Goal: Task Accomplishment & Management: Use online tool/utility

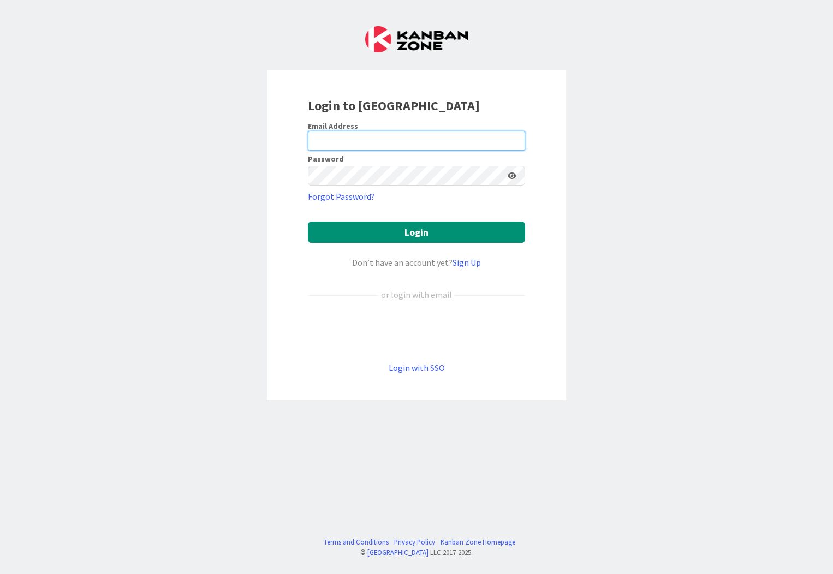
click at [434, 143] on input "email" at bounding box center [416, 141] width 217 height 20
type input "[EMAIL_ADDRESS][PERSON_NAME][DOMAIN_NAME]"
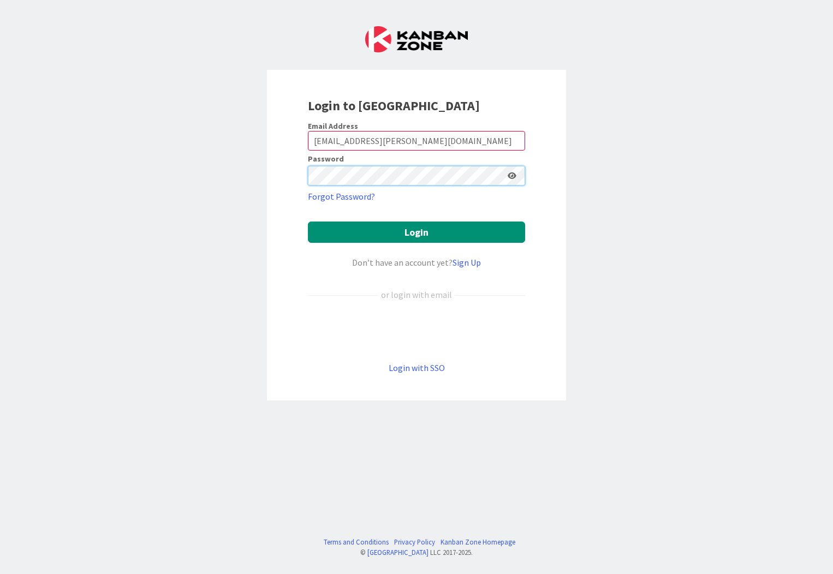
click at [308, 221] on button "Login" at bounding box center [416, 231] width 217 height 21
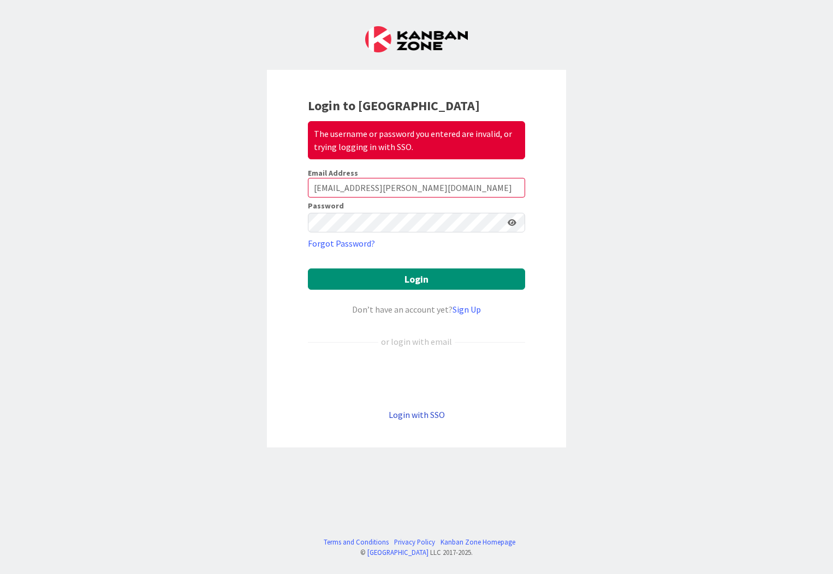
click at [420, 417] on link "Login with SSO" at bounding box center [416, 414] width 56 height 11
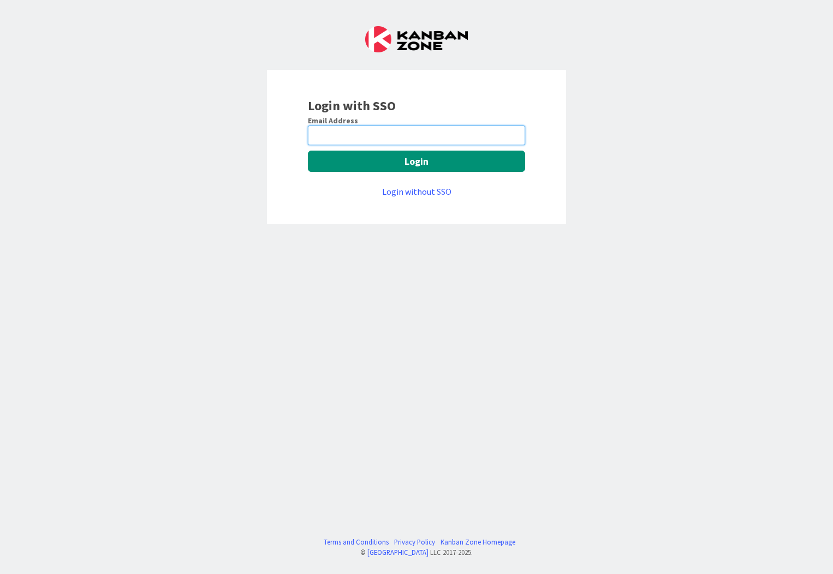
click at [446, 135] on input "email" at bounding box center [416, 135] width 217 height 20
type input "[EMAIL_ADDRESS][PERSON_NAME][DOMAIN_NAME]"
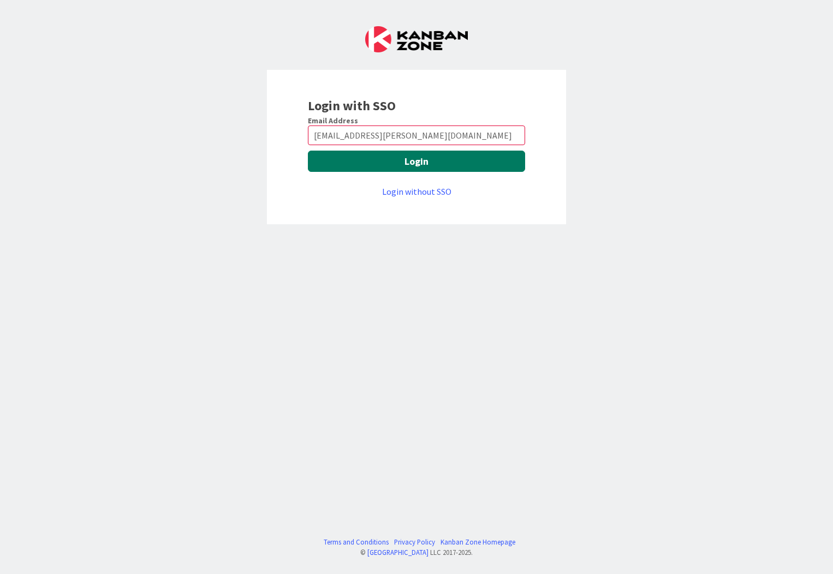
click at [421, 161] on button "Login" at bounding box center [416, 161] width 217 height 21
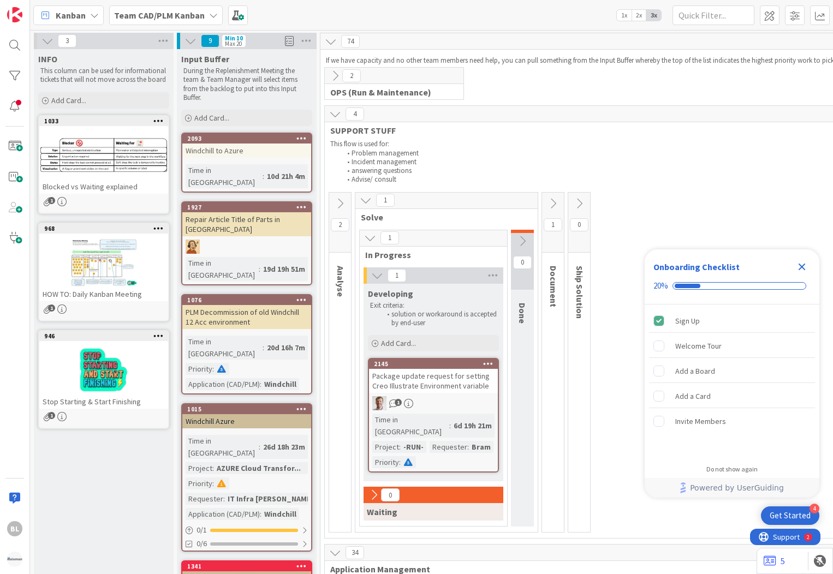
click at [202, 14] on b "Team CAD/PLM Kanban" at bounding box center [159, 15] width 91 height 11
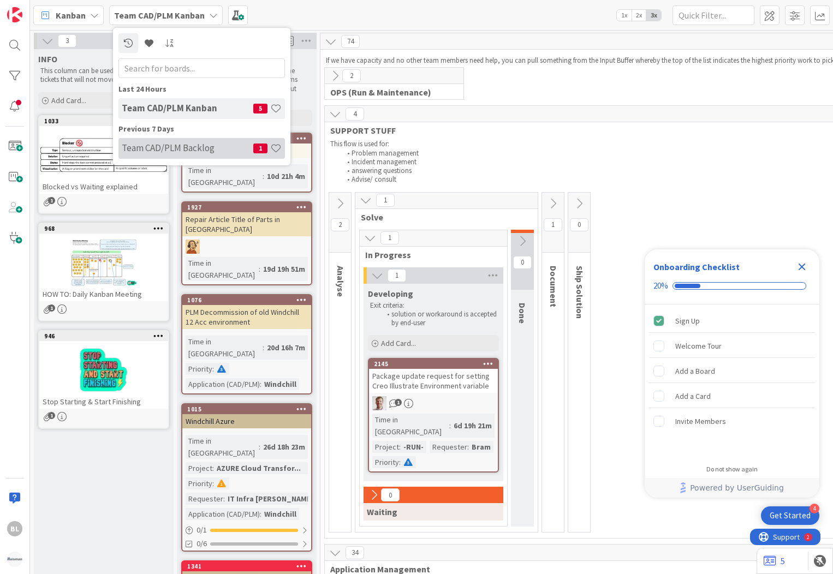
click at [206, 149] on h4 "Team CAD/PLM Backlog" at bounding box center [187, 147] width 131 height 11
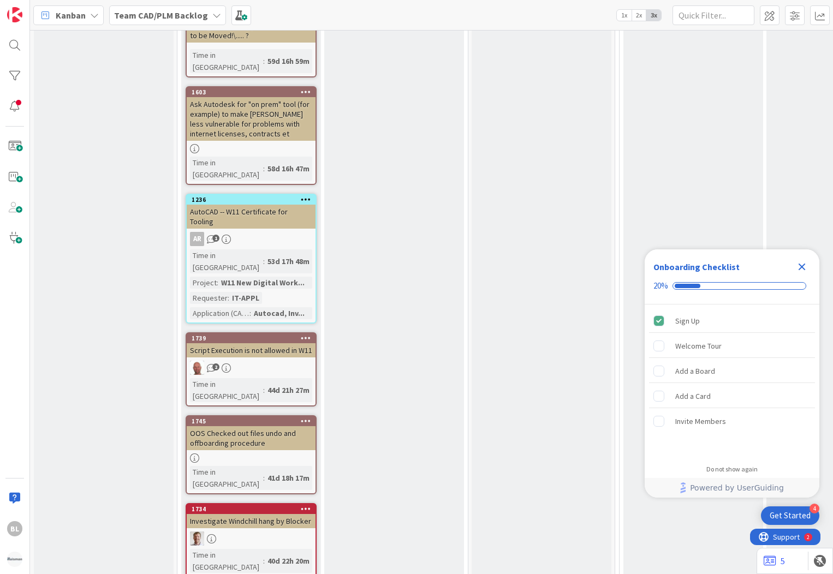
scroll to position [2238, 0]
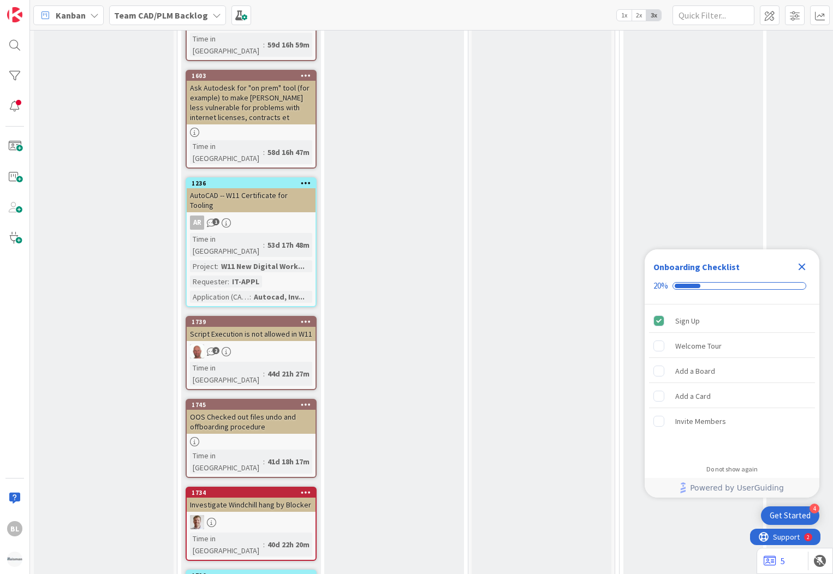
click at [784, 560] on link "5" at bounding box center [773, 560] width 21 height 13
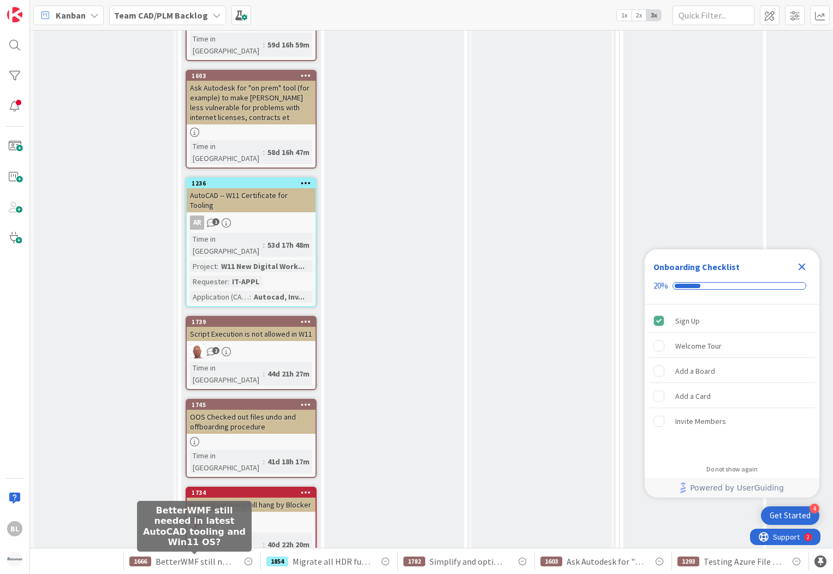
click at [197, 565] on span "BetterWMF still needed in latest AutoCAD tooling and Win11 OS?" at bounding box center [193, 561] width 77 height 13
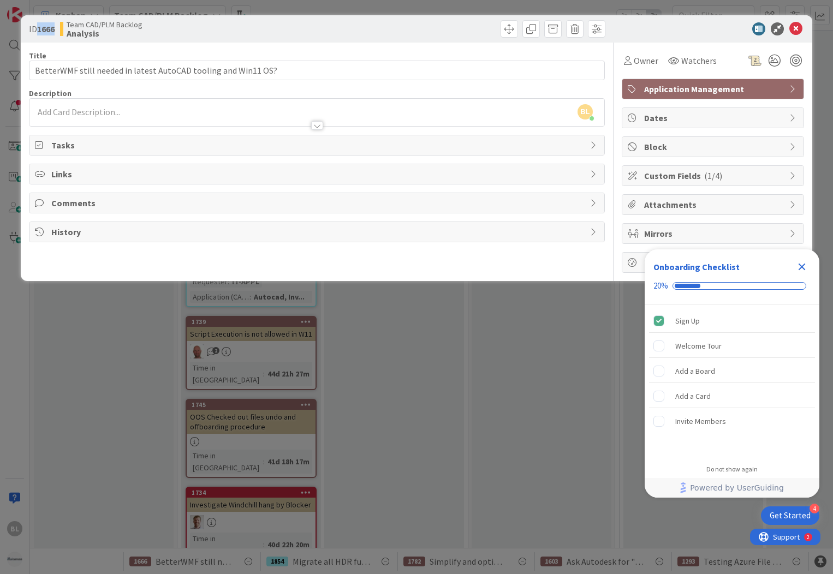
drag, startPoint x: 59, startPoint y: 28, endPoint x: 37, endPoint y: 28, distance: 21.8
click at [37, 28] on div "ID 1666 Team CAD/PLM Backlog Analysis" at bounding box center [171, 28] width 285 height 17
copy span "1666"
click at [794, 25] on icon at bounding box center [795, 28] width 13 height 13
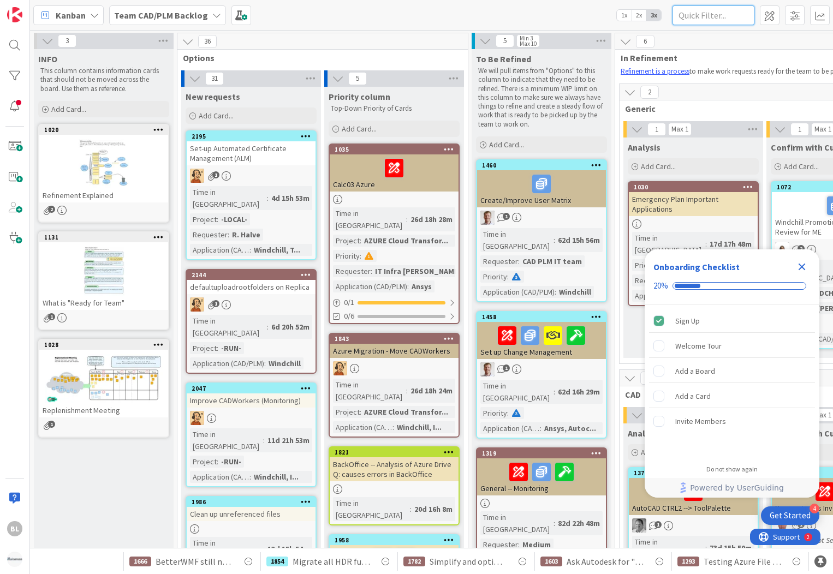
click at [699, 14] on input "text" at bounding box center [713, 15] width 82 height 20
paste input "1666"
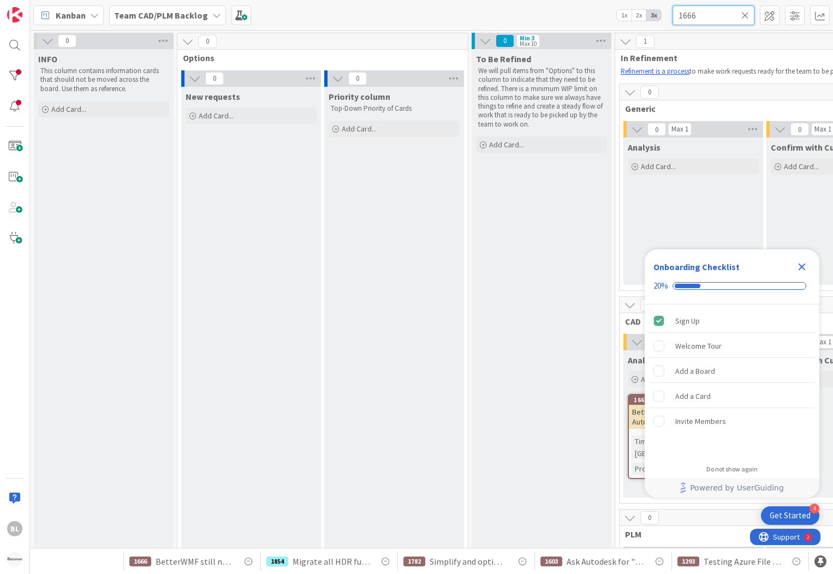
type input "1666"
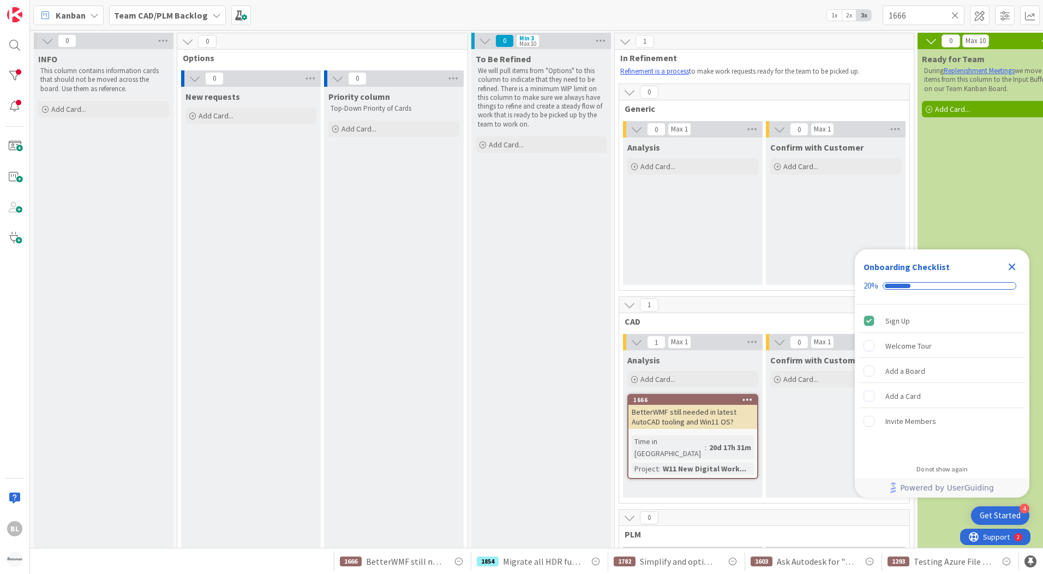
click at [832, 15] on icon at bounding box center [955, 15] width 8 height 10
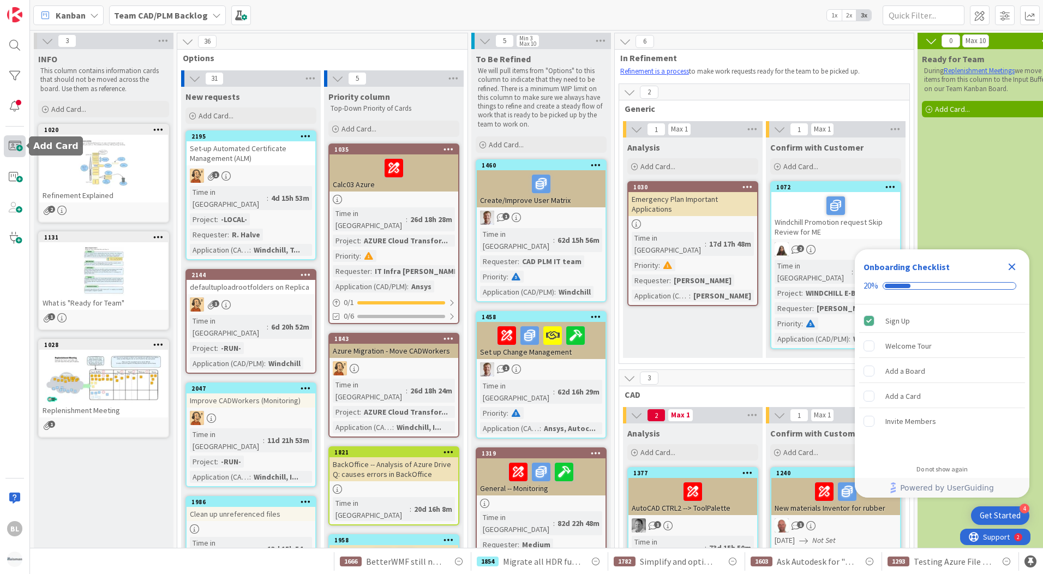
click at [20, 149] on span at bounding box center [15, 146] width 22 height 22
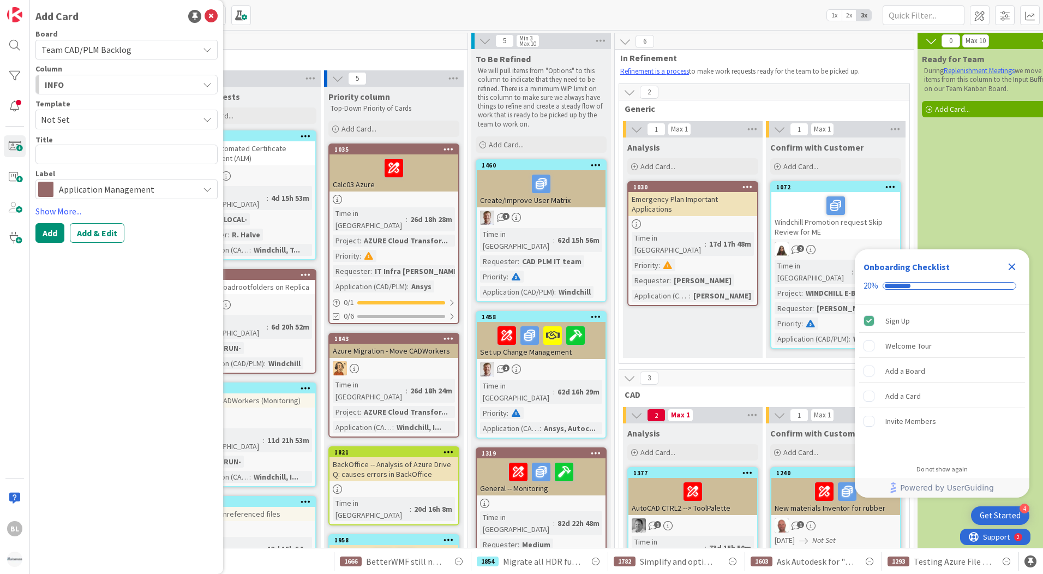
click at [186, 85] on div "INFO" at bounding box center [120, 84] width 157 height 17
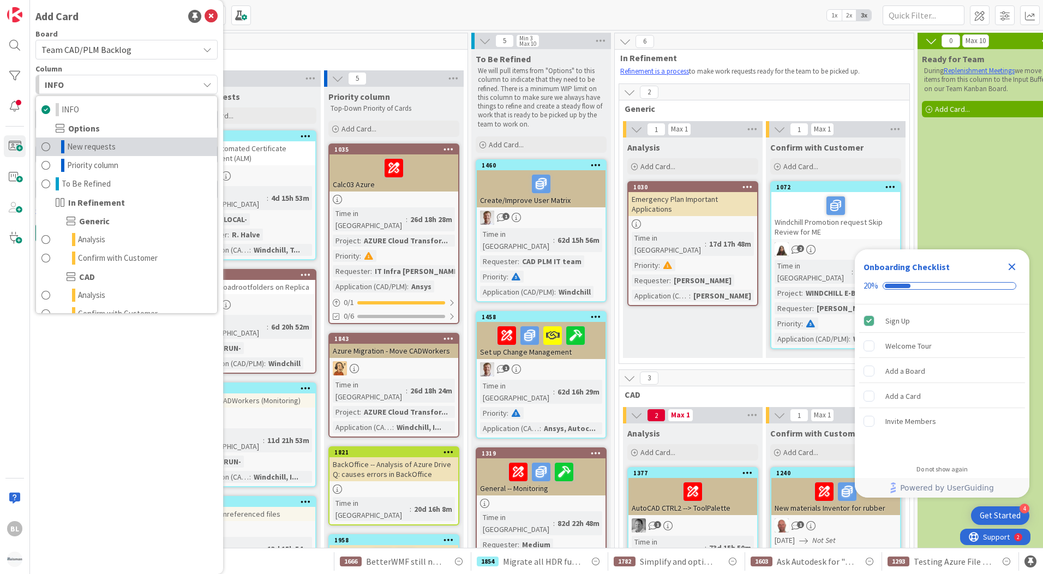
click at [102, 141] on span "New requests" at bounding box center [91, 146] width 49 height 13
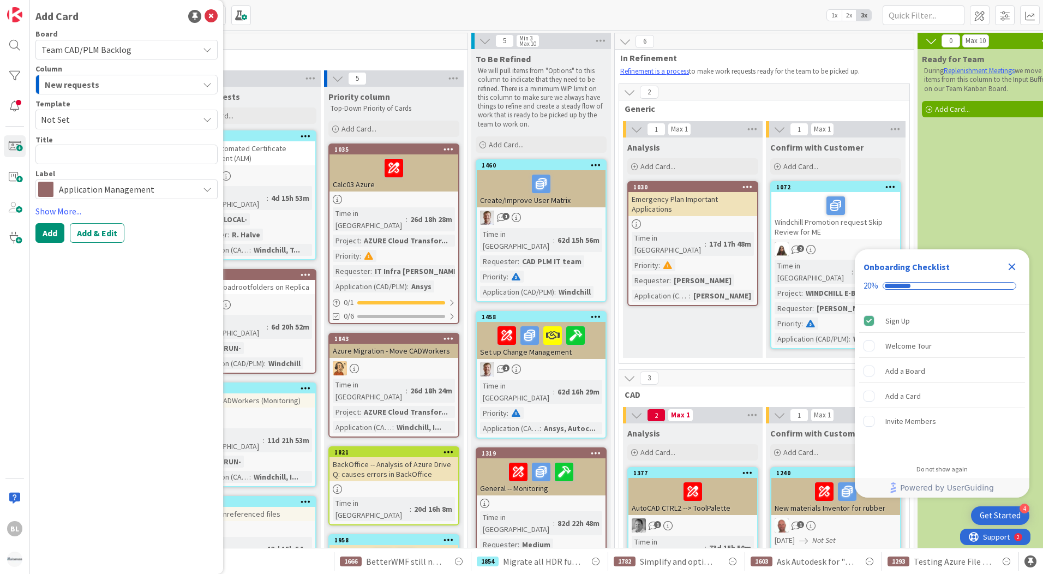
click at [128, 123] on span "Not Set" at bounding box center [115, 119] width 149 height 14
click at [117, 164] on span "Improvement Card" at bounding box center [130, 166] width 158 height 14
type textarea "x"
type textarea "Improvement Card"
click at [99, 237] on button "Add & Edit" at bounding box center [97, 233] width 55 height 20
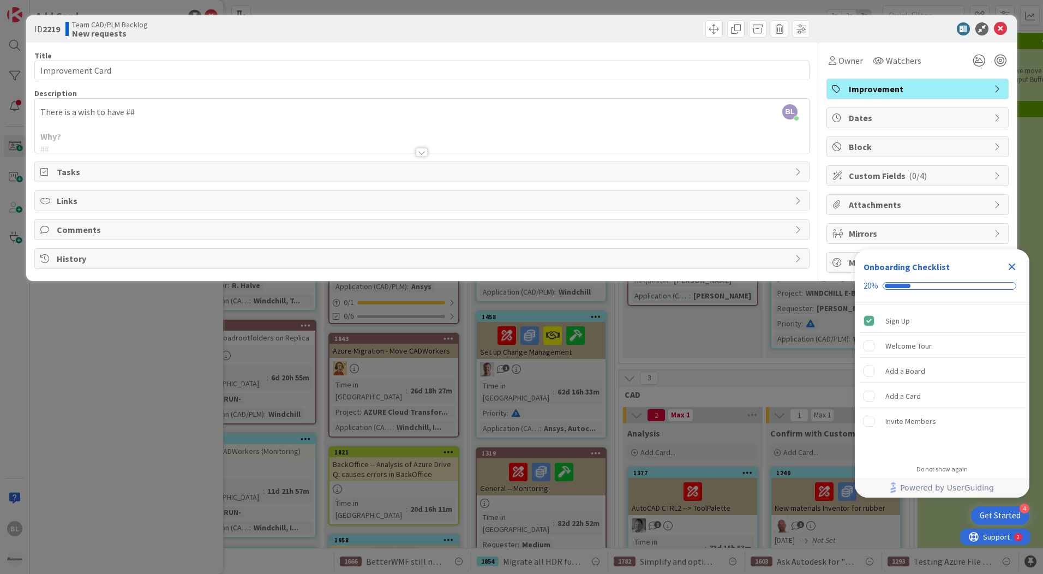
click at [147, 128] on div at bounding box center [422, 139] width 774 height 28
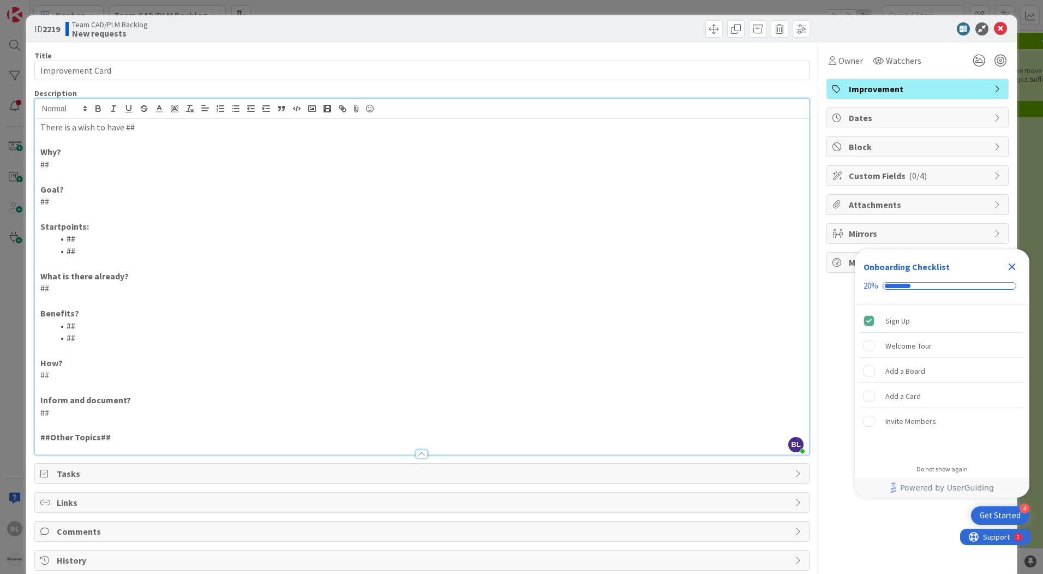
click at [135, 135] on p at bounding box center [421, 140] width 763 height 13
